Goal: Find specific page/section: Find specific page/section

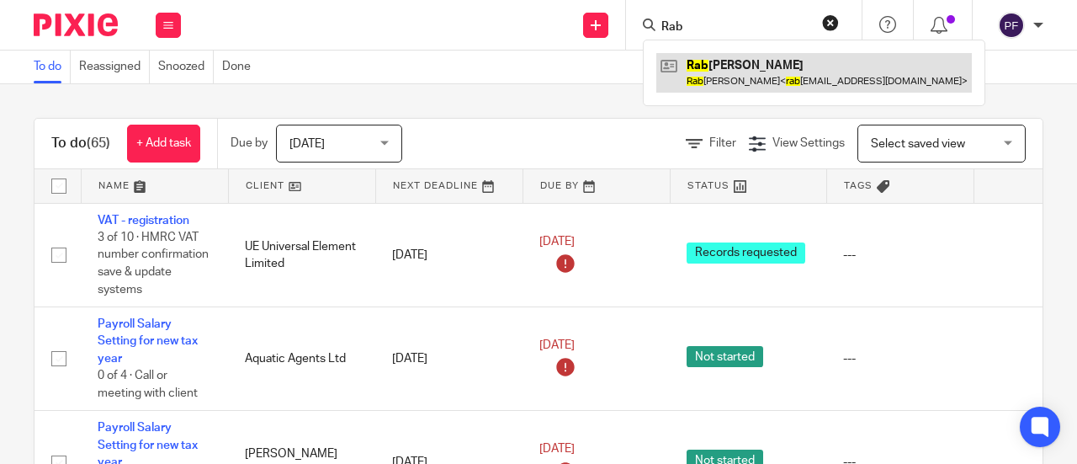
type input "Rab"
click at [705, 71] on link at bounding box center [814, 72] width 316 height 39
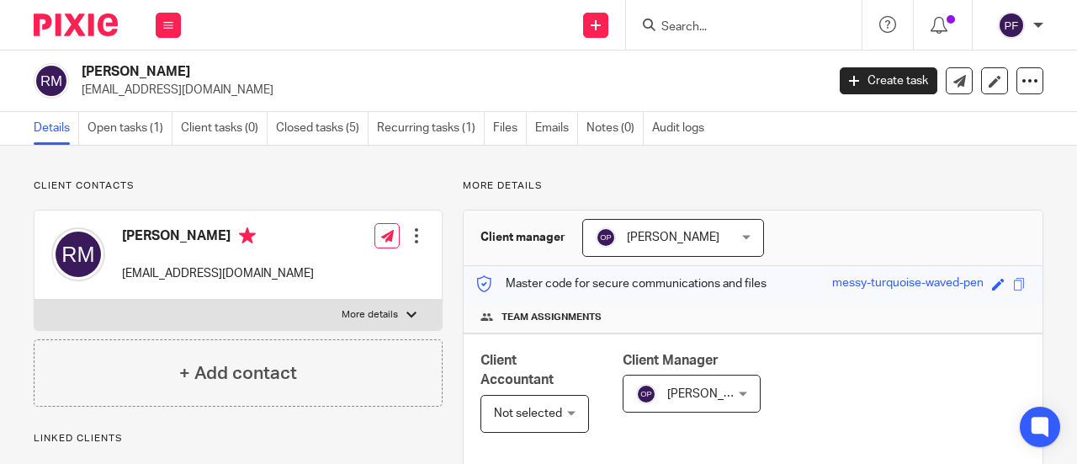
click at [678, 28] on input "Search" at bounding box center [735, 27] width 151 height 15
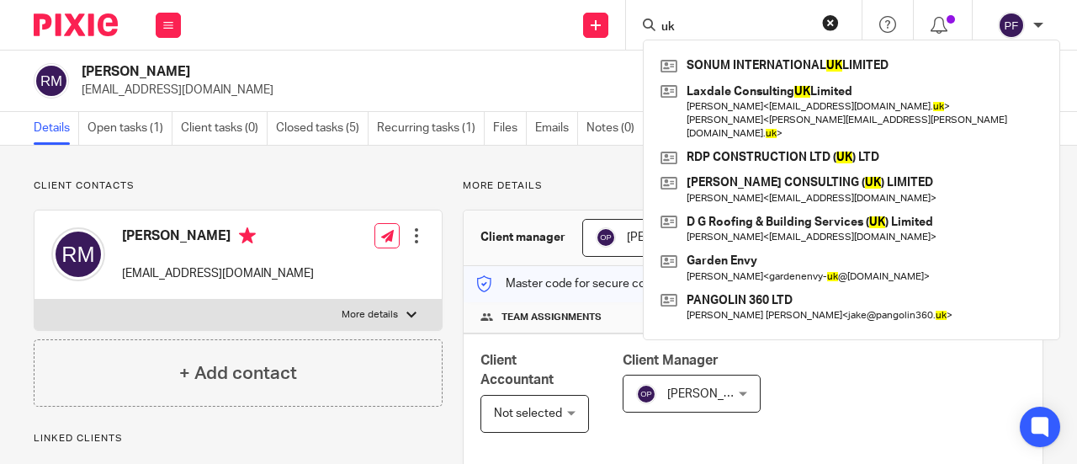
type input "uk"
click at [833, 22] on button "reset" at bounding box center [830, 22] width 17 height 17
